Goal: Contribute content: Add original content to the website for others to see

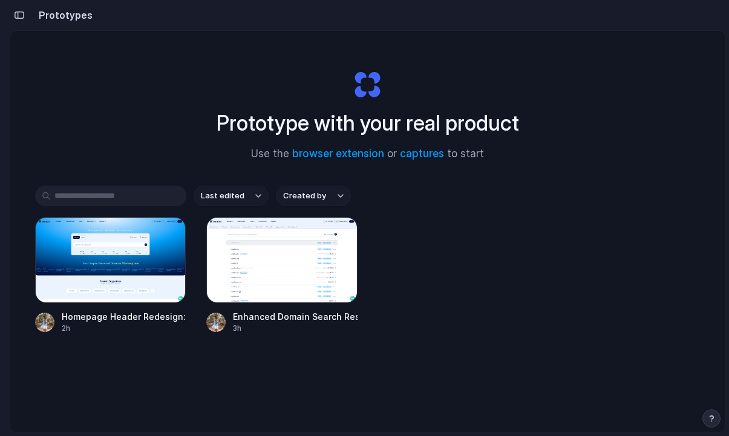
click at [186, 67] on div "Prototype with your real product Use the browser extension or captures to start" at bounding box center [368, 110] width 484 height 131
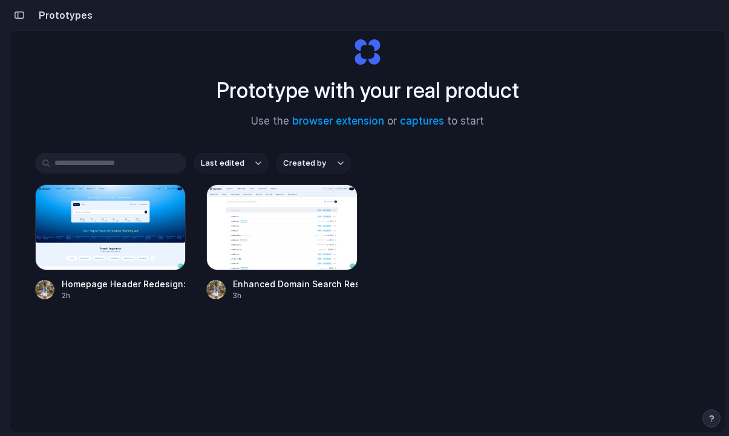
click at [461, 179] on div "Last edited Created by Homepage Header Redesign: Domains & Free Tools 2h Enhanc…" at bounding box center [368, 264] width 666 height 223
click at [438, 148] on div "Prototype with your real product Use the browser extension or captures to start…" at bounding box center [367, 230] width 715 height 465
click at [430, 71] on div "Prototype with your real product Use the browser extension or captures to start" at bounding box center [368, 78] width 484 height 131
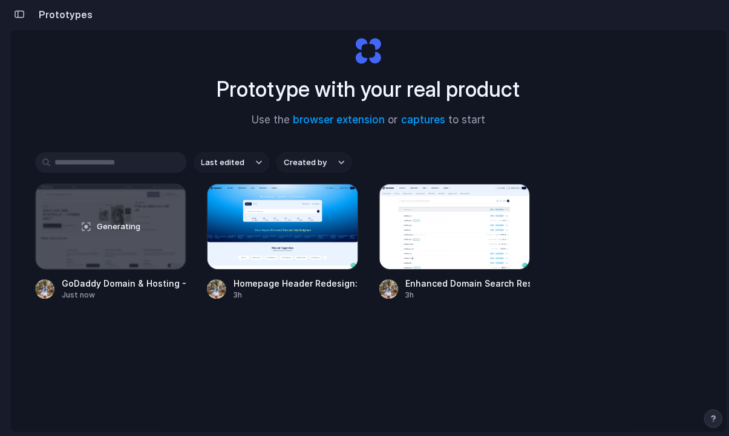
scroll to position [0, 0]
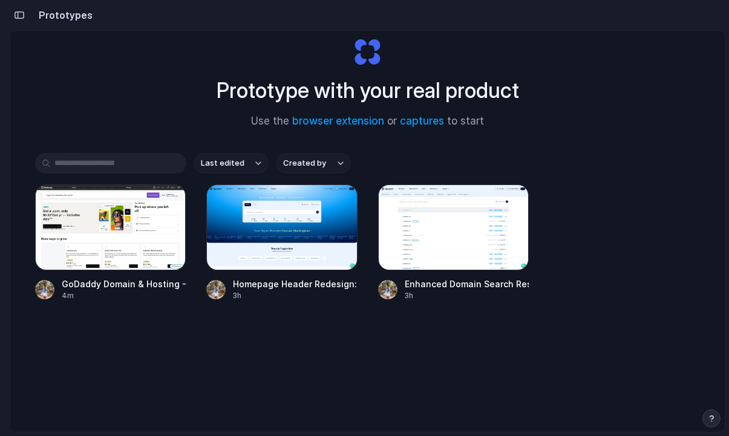
click at [504, 356] on div "Last edited Created by GoDaddy Domain & Hosting - Purple Buttons & TLDs 4m Home…" at bounding box center [368, 264] width 666 height 223
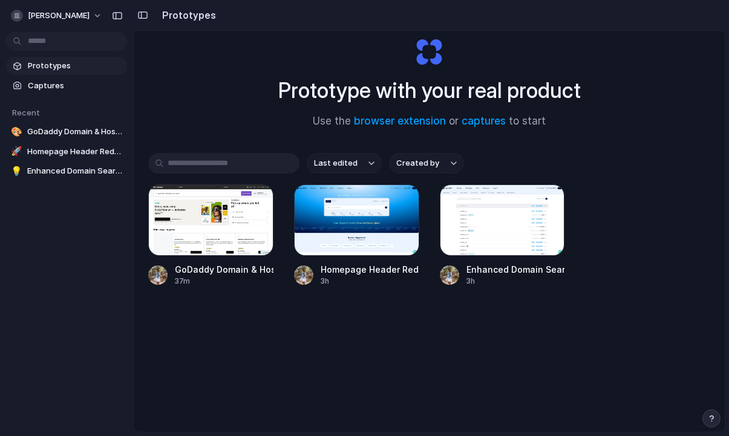
click at [228, 324] on div "Last edited Created by GoDaddy Domain & Hosting - Purple Buttons & TLDs 37m Hom…" at bounding box center [429, 257] width 562 height 209
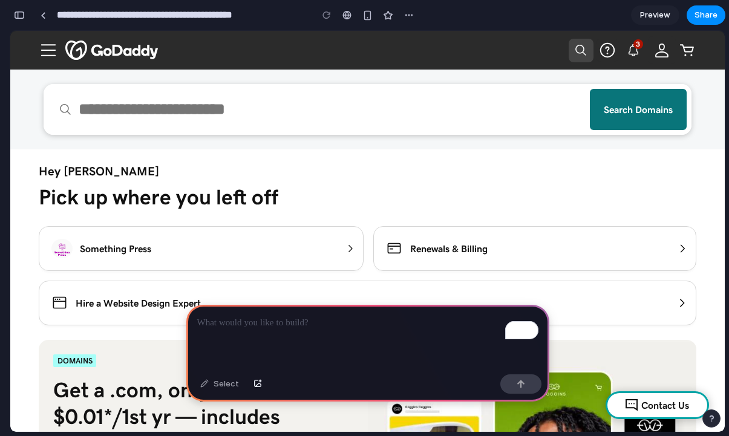
click at [358, 328] on p "To enrich screen reader interactions, please activate Accessibility in Grammarl…" at bounding box center [367, 323] width 341 height 15
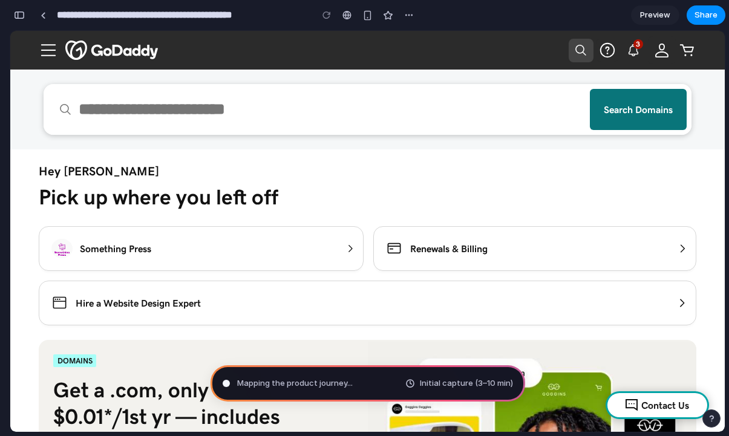
click at [367, 185] on div "Hey [PERSON_NAME] Pick up where you left off" at bounding box center [368, 192] width 658 height 56
type input "**********"
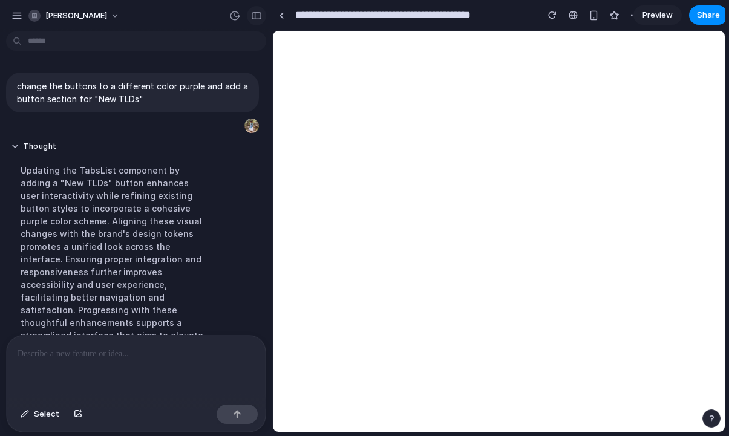
click at [260, 16] on div "button" at bounding box center [256, 15] width 11 height 8
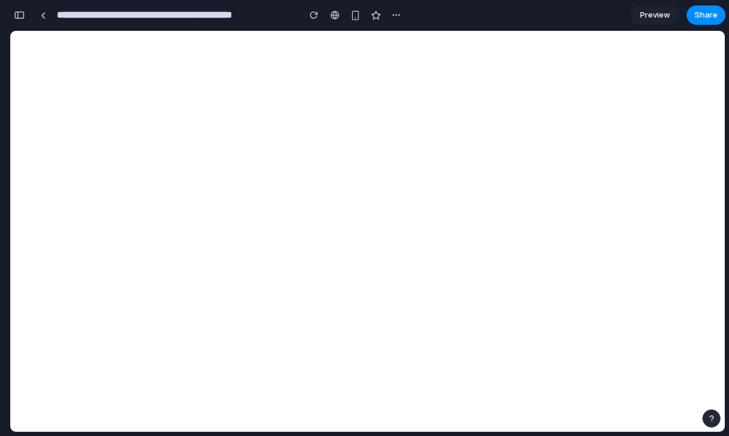
click at [18, 18] on div "button" at bounding box center [19, 15] width 11 height 8
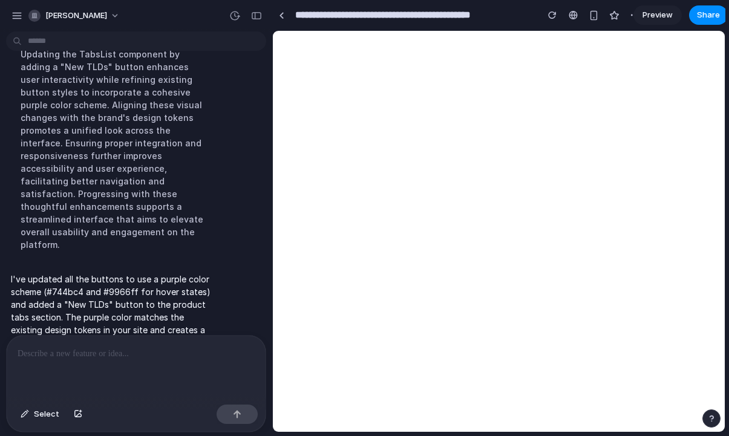
scroll to position [130, 0]
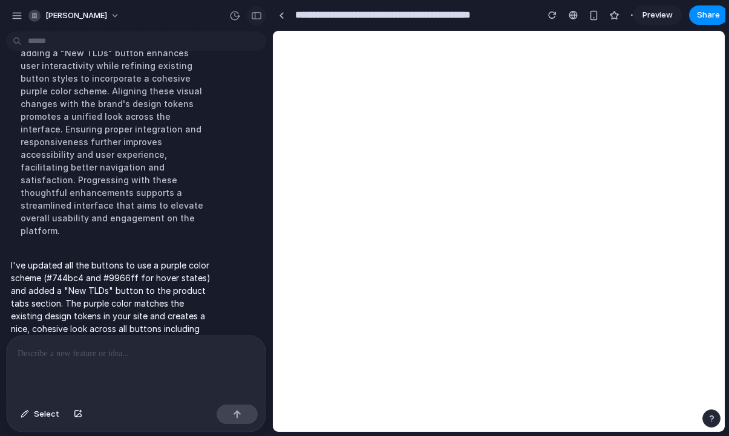
click at [255, 15] on div "button" at bounding box center [256, 15] width 11 height 8
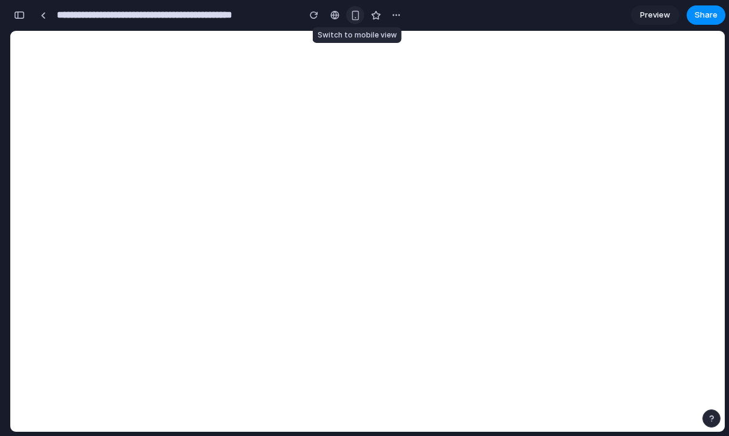
click at [355, 10] on div "button" at bounding box center [355, 15] width 10 height 10
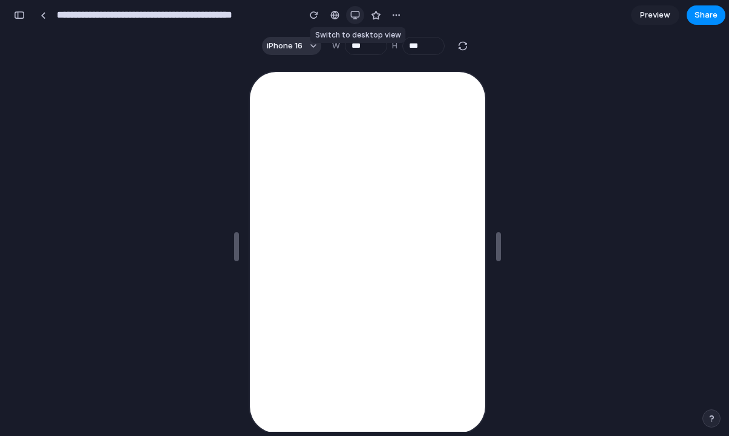
click at [355, 10] on div "button" at bounding box center [355, 15] width 10 height 10
